Goal: Register for event/course

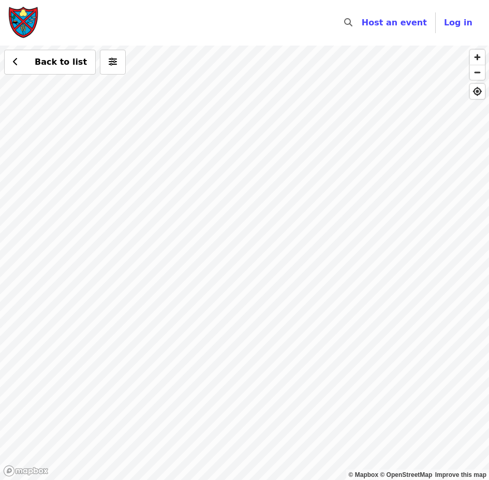
click at [327, 209] on div "Back to list" at bounding box center [244, 263] width 489 height 435
click at [93, 81] on div "Back to list" at bounding box center [244, 263] width 489 height 435
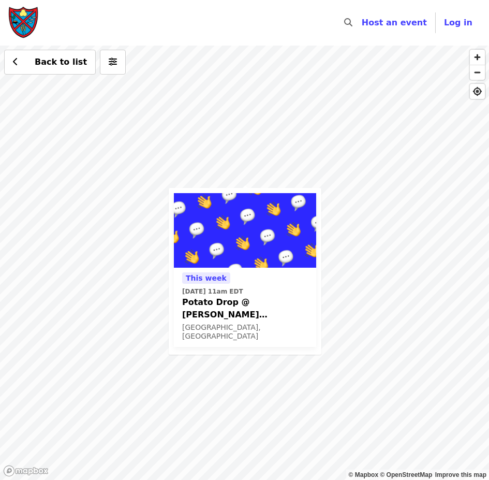
click at [226, 304] on span "Potato Drop @ [PERSON_NAME][GEOGRAPHIC_DATA] (For Community Volunteers)" at bounding box center [245, 308] width 126 height 25
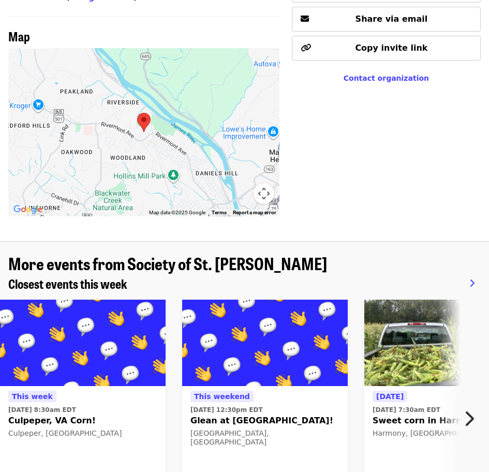
scroll to position [538, 0]
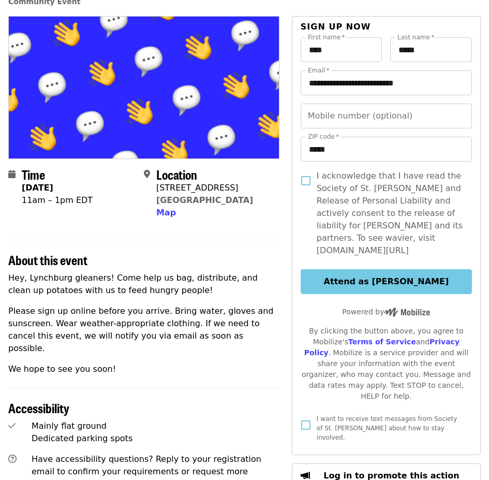
scroll to position [104, 0]
